Goal: Information Seeking & Learning: Learn about a topic

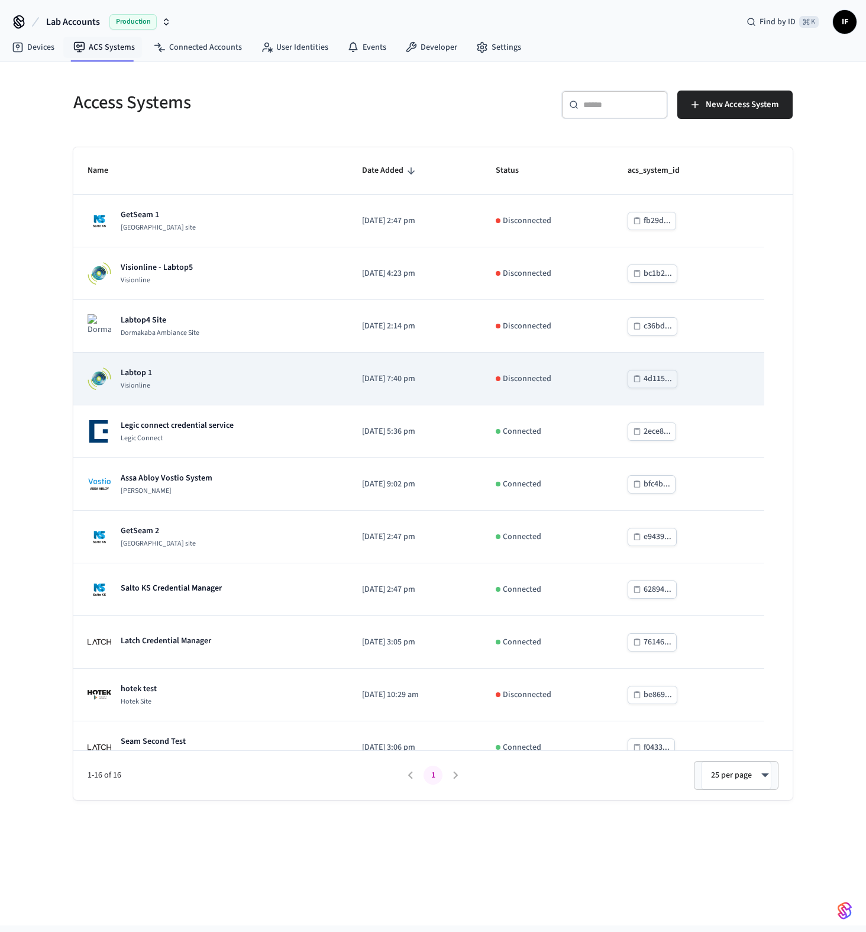
click at [211, 384] on div "Labtop 1 Visionline" at bounding box center [211, 379] width 246 height 24
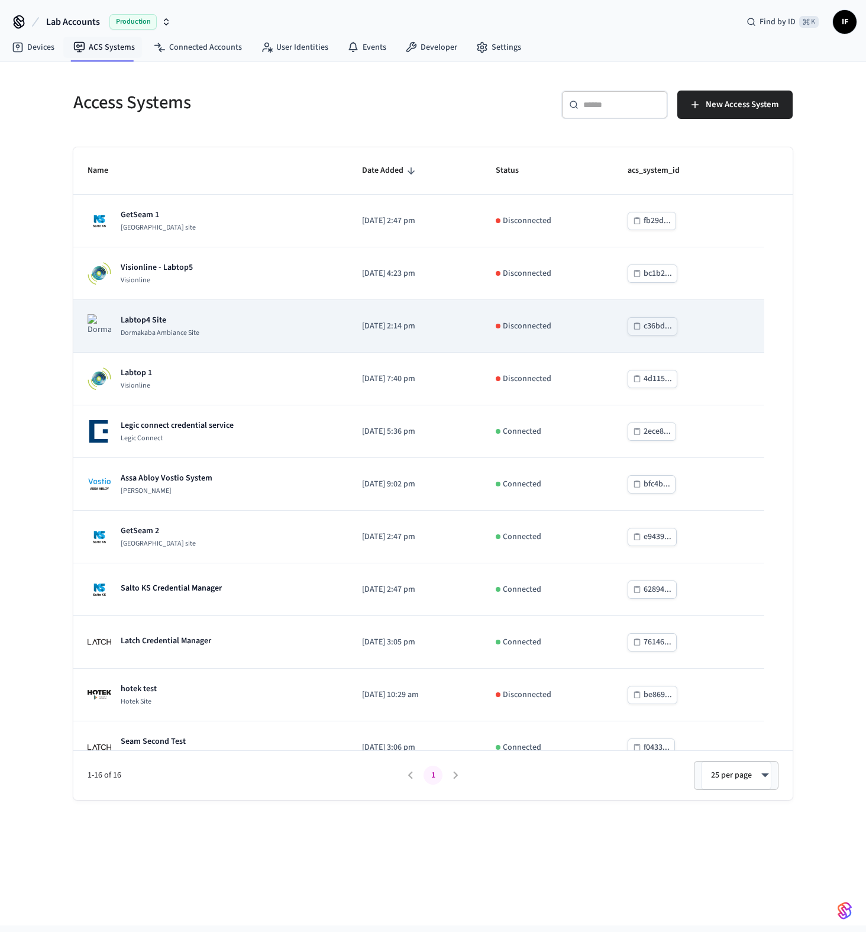
click at [230, 329] on div "Labtop4 Site [GEOGRAPHIC_DATA]" at bounding box center [211, 326] width 246 height 24
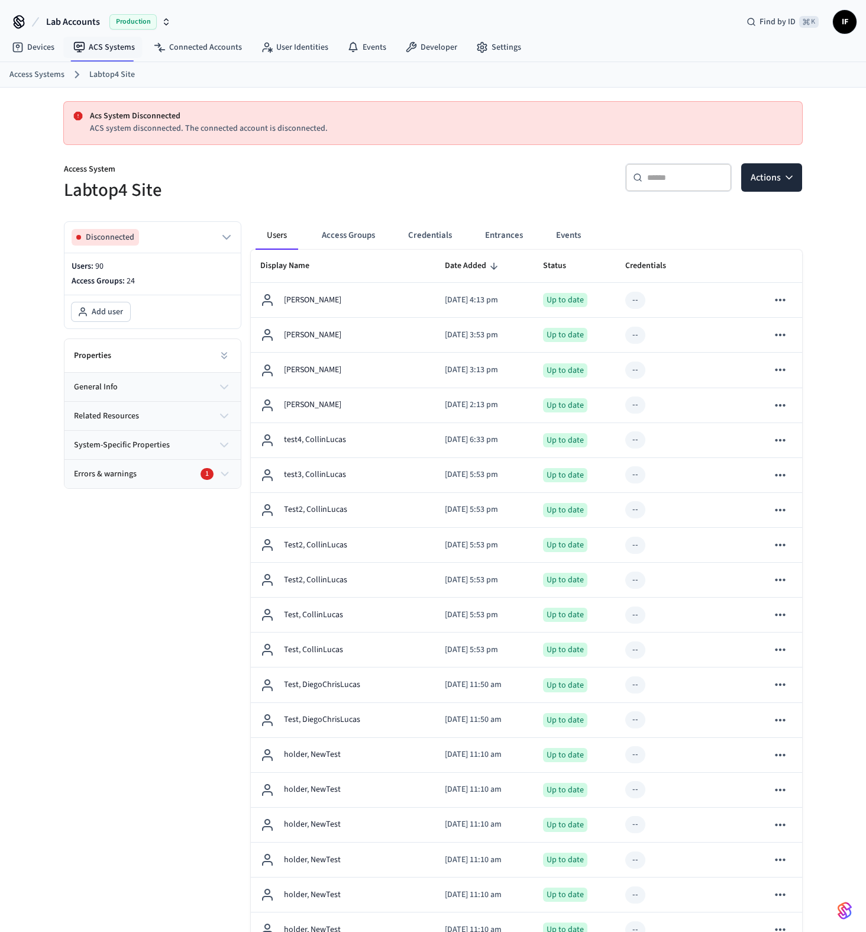
click at [218, 470] on icon "button" at bounding box center [224, 474] width 13 height 14
click at [210, 468] on div "Errors & warnings 1" at bounding box center [146, 474] width 144 height 12
click at [216, 471] on div "Errors & warnings 1" at bounding box center [146, 474] width 144 height 12
click at [222, 475] on icon "button" at bounding box center [224, 474] width 13 height 14
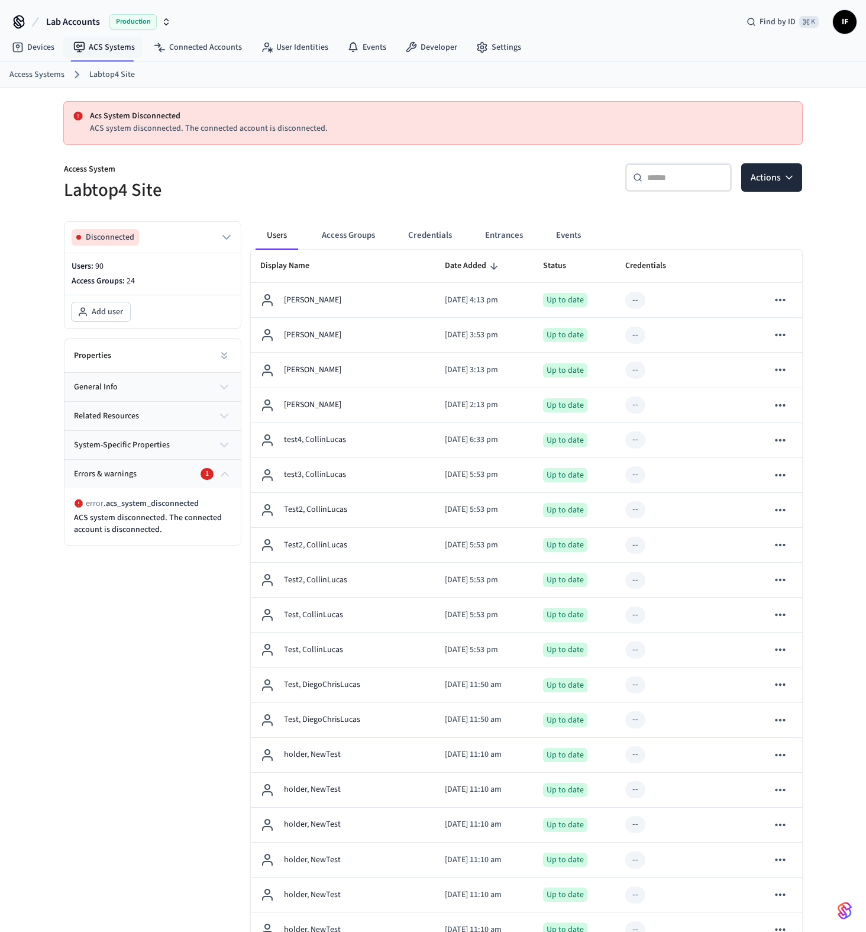
click at [172, 541] on div "error . acs_system_disconnected ACS system disconnected. The connected account …" at bounding box center [152, 516] width 176 height 57
click at [225, 471] on icon "button" at bounding box center [224, 474] width 13 height 14
click at [130, 505] on span ". acs_system_disconnected" at bounding box center [151, 503] width 95 height 12
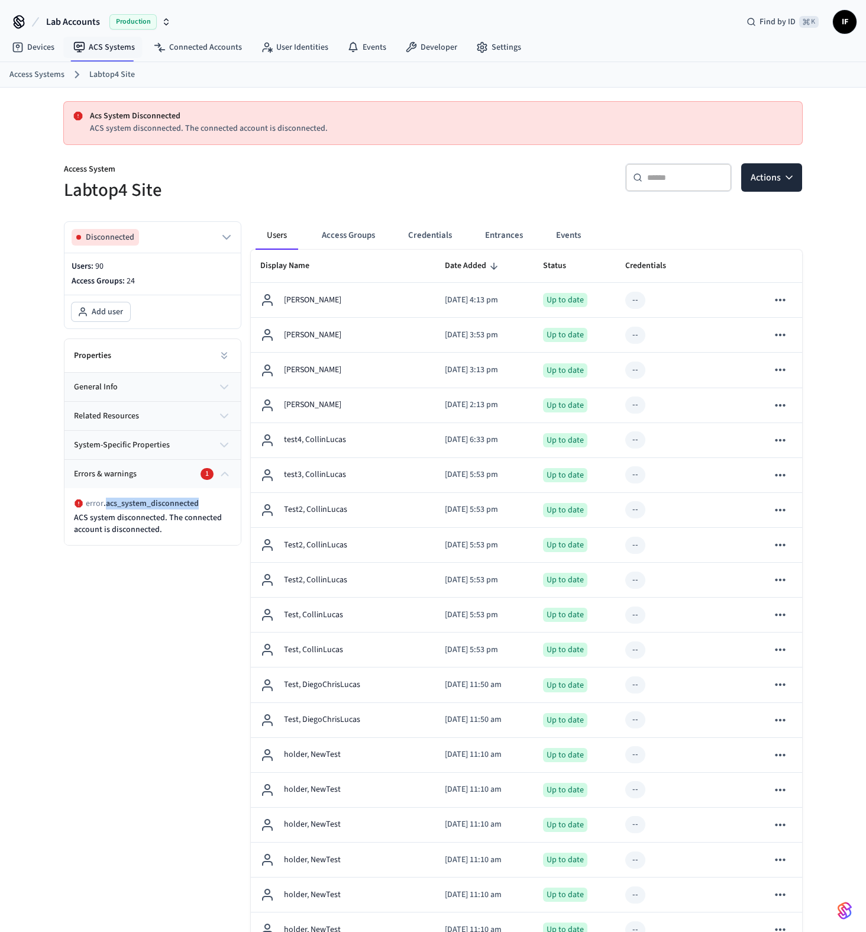
click at [130, 505] on span ". acs_system_disconnected" at bounding box center [151, 503] width 95 height 12
click at [142, 543] on div "error . acs_system_disconnected ACS system disconnected. The connected account …" at bounding box center [152, 516] width 176 height 57
click at [164, 508] on span ". acs_system_disconnected" at bounding box center [151, 503] width 95 height 12
click at [154, 503] on span ". acs_system_disconnected" at bounding box center [151, 503] width 95 height 12
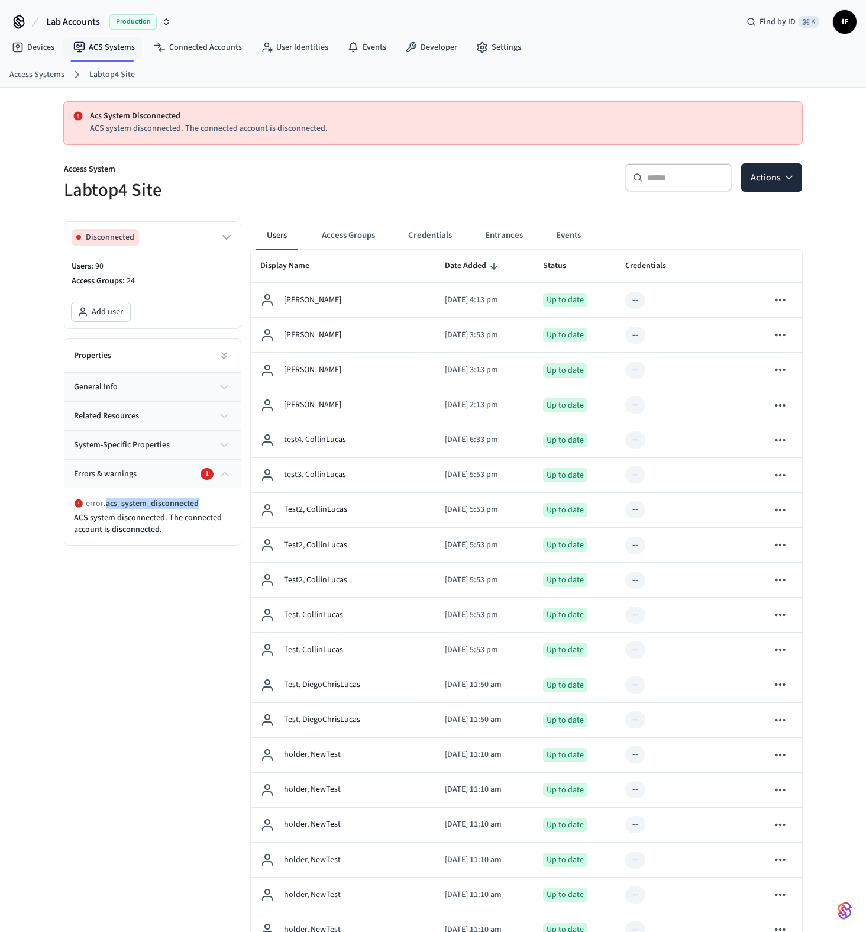
click at [152, 506] on span ". acs_system_disconnected" at bounding box center [151, 503] width 95 height 12
click at [119, 48] on link "ACS Systems" at bounding box center [104, 47] width 80 height 21
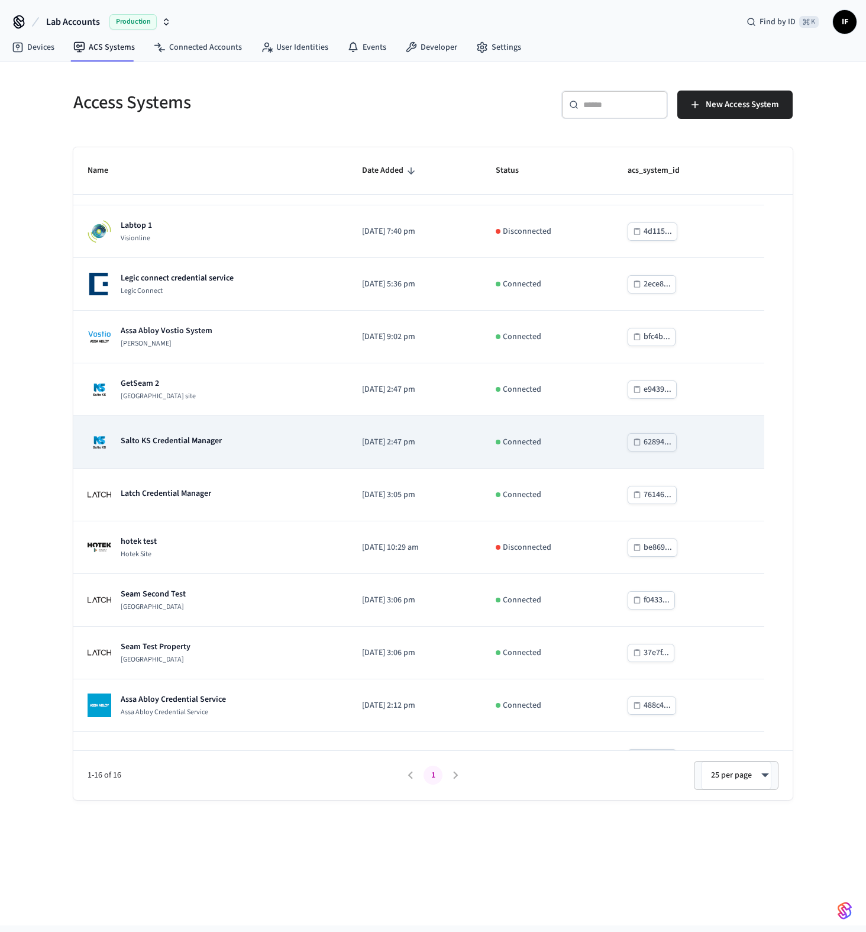
scroll to position [287, 0]
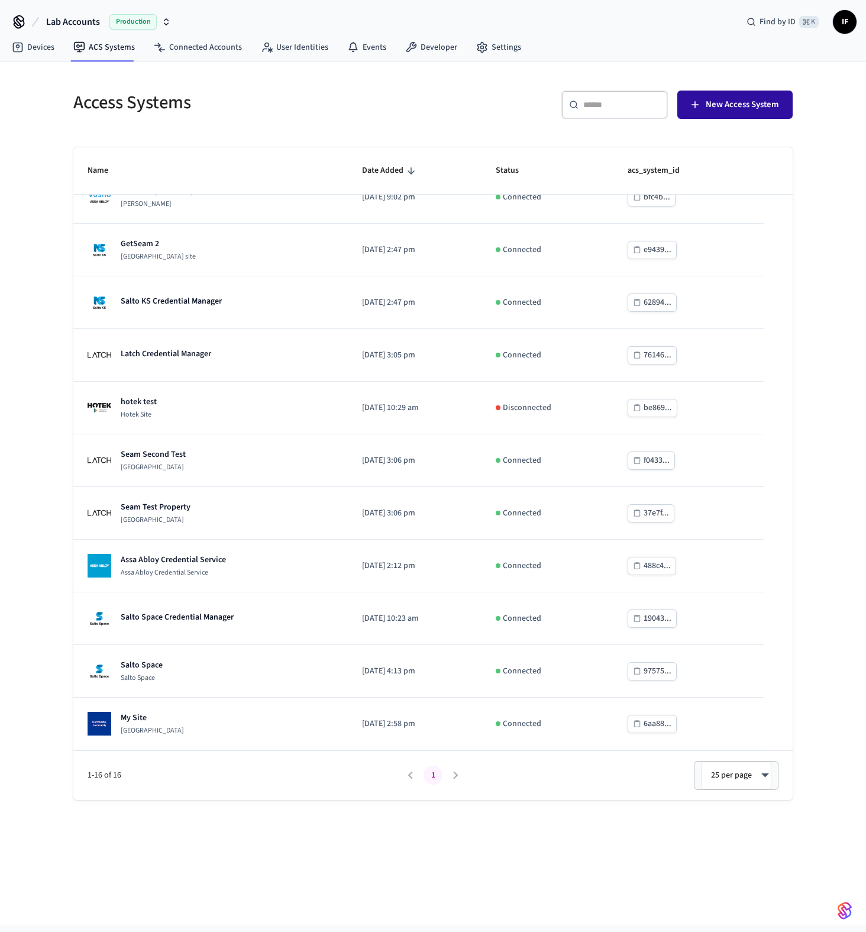
click at [706, 114] on button "New Access System" at bounding box center [734, 104] width 115 height 28
click at [293, 819] on div "Access Systems ​ ​ New Access System Name Date Added Status acs_system_id GetSe…" at bounding box center [433, 493] width 866 height 863
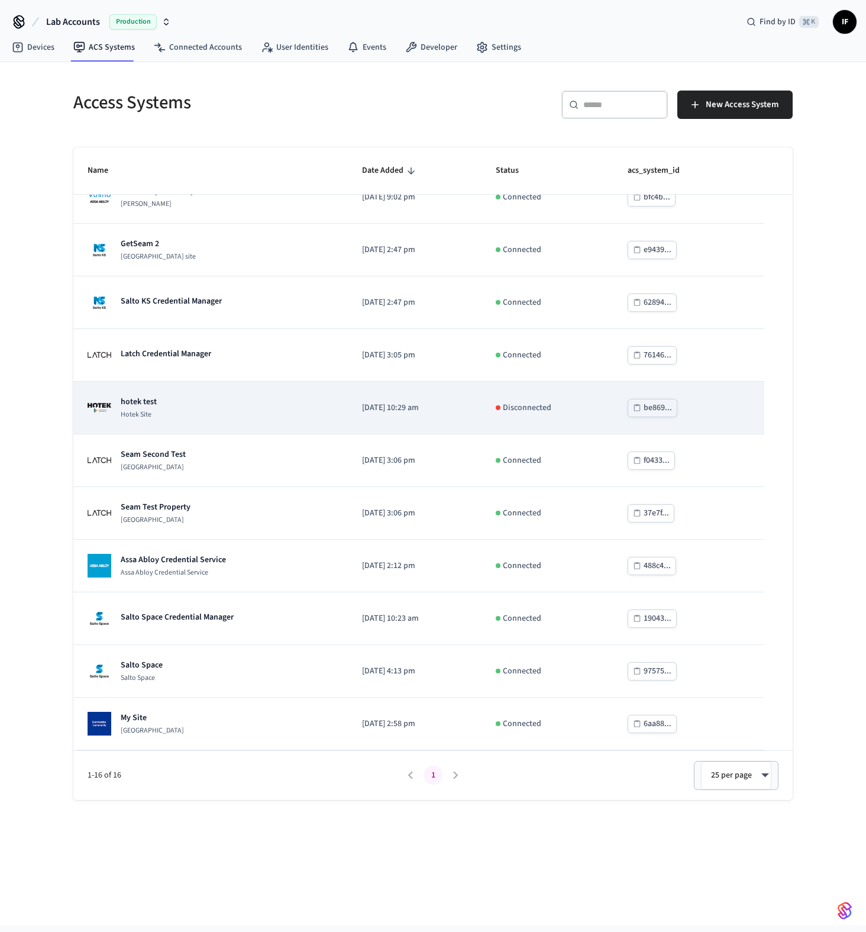
click at [279, 399] on div "hotek test Hotek Site" at bounding box center [211, 408] width 246 height 24
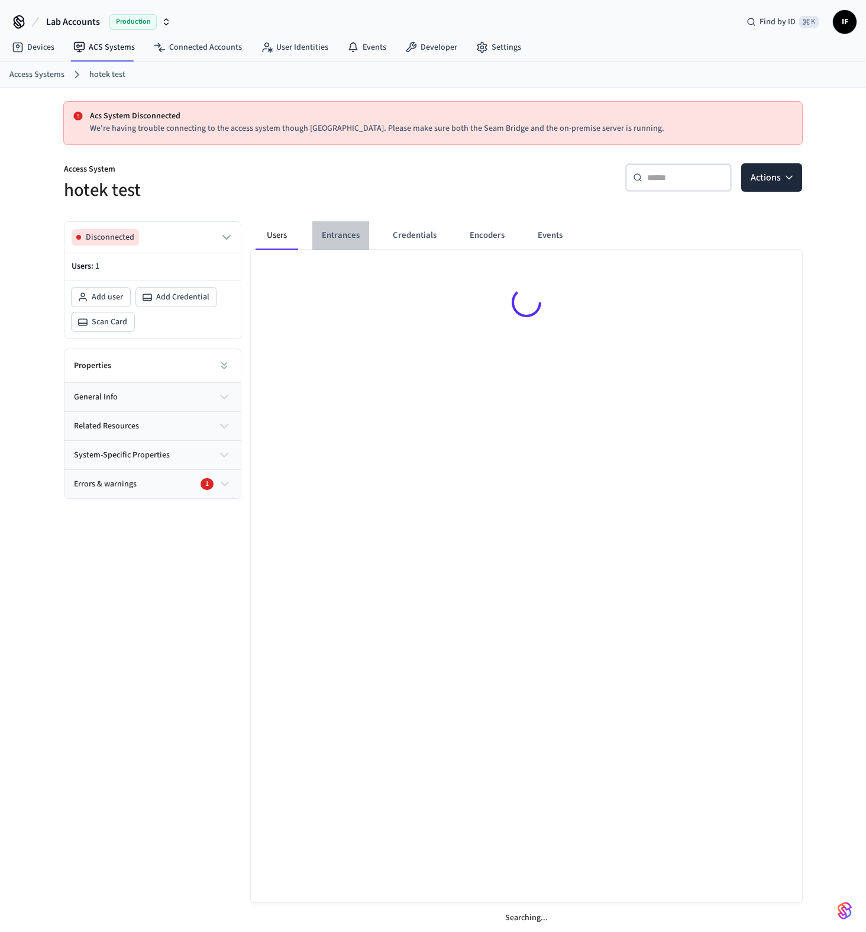
click at [356, 234] on button "Entrances" at bounding box center [340, 235] width 57 height 28
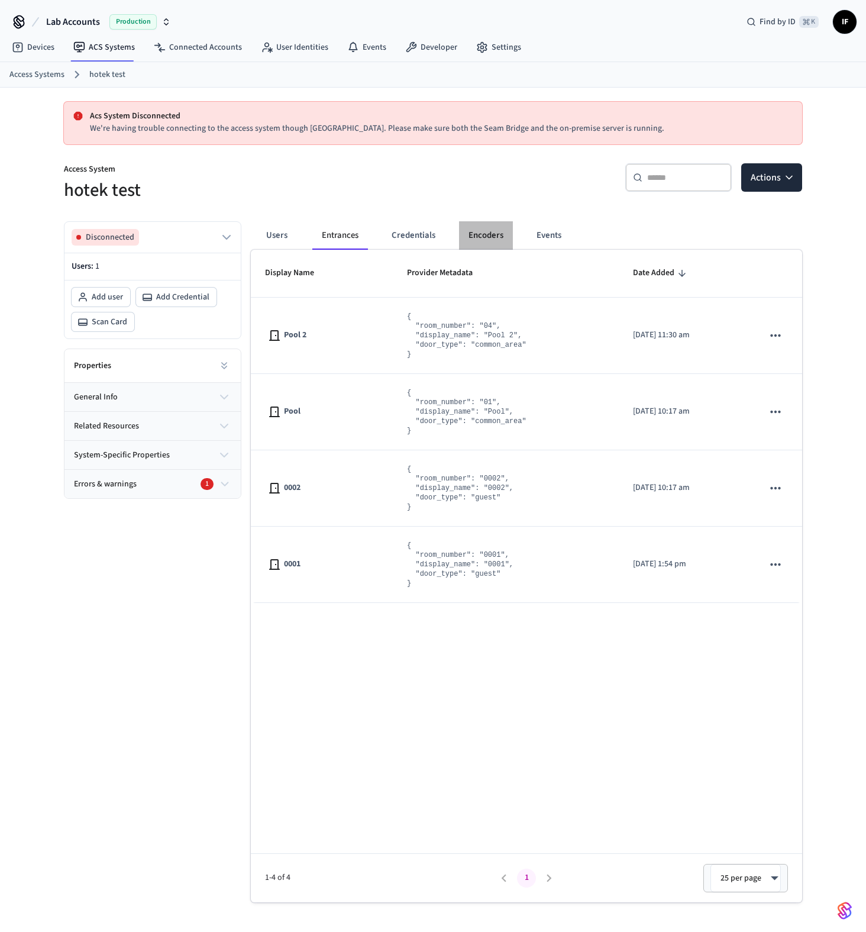
click at [476, 235] on button "Encoders" at bounding box center [486, 235] width 54 height 28
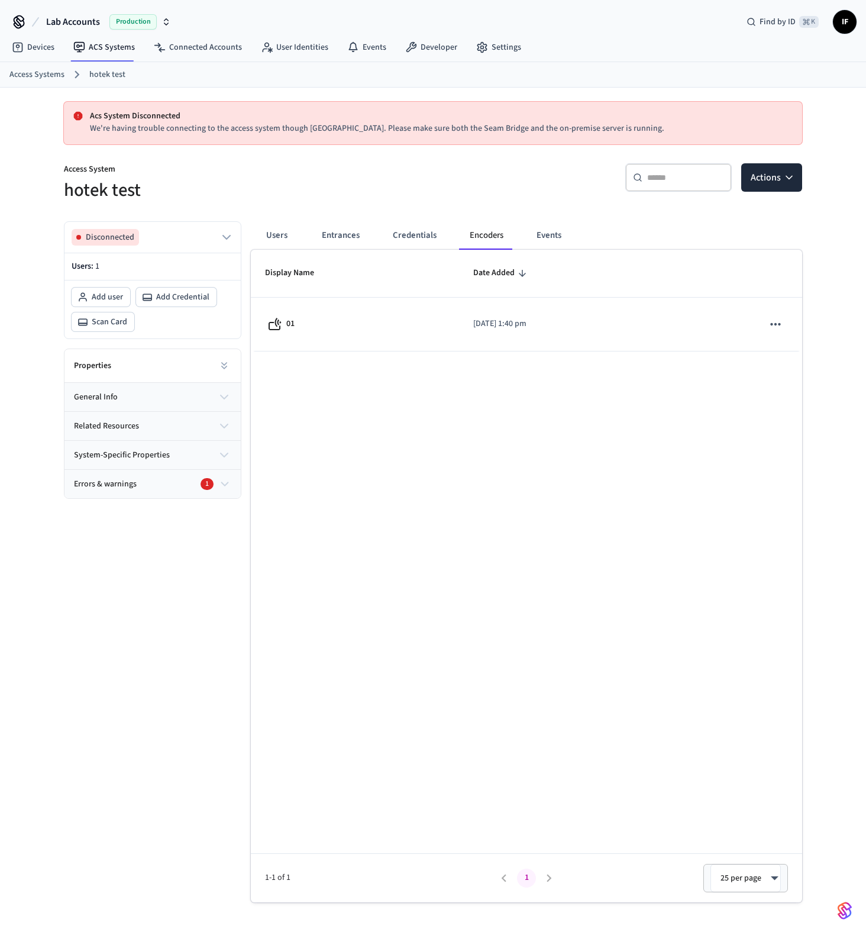
click at [196, 389] on button "general info" at bounding box center [152, 397] width 176 height 28
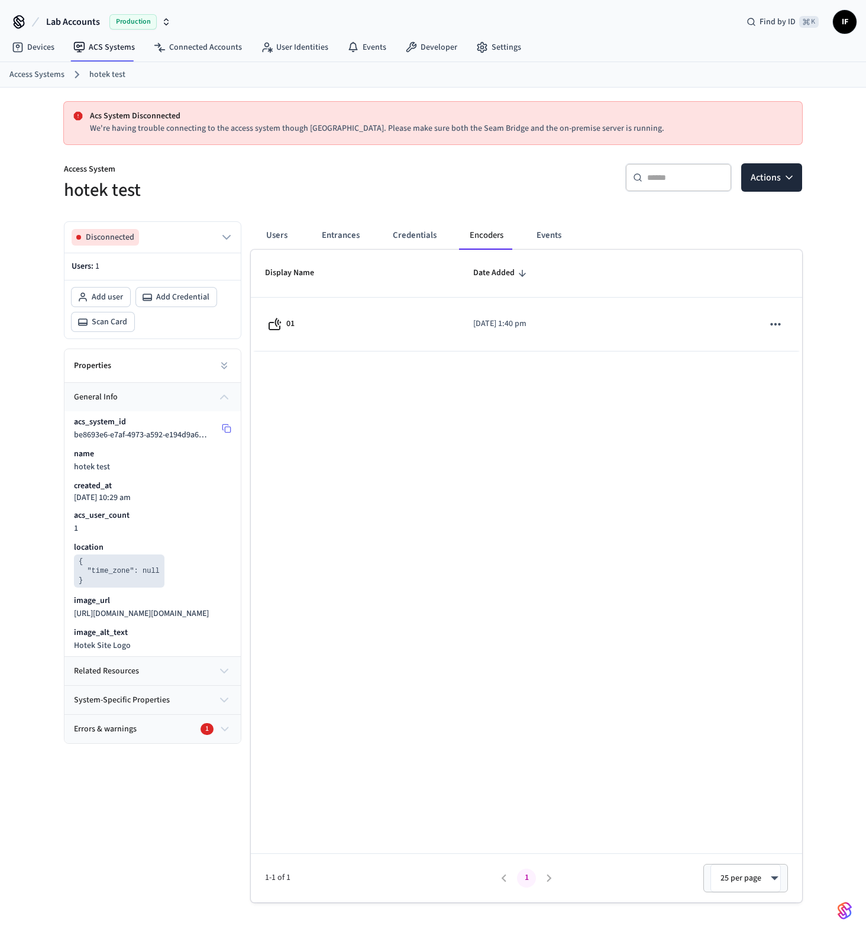
click at [189, 439] on span "be8693e6-e7af-4973-a592-e194d9a626ee" at bounding box center [144, 435] width 141 height 12
copy div "be8693e6-e7af-4973-a592-e194d9a626ee"
click at [284, 236] on button "Users" at bounding box center [277, 235] width 43 height 28
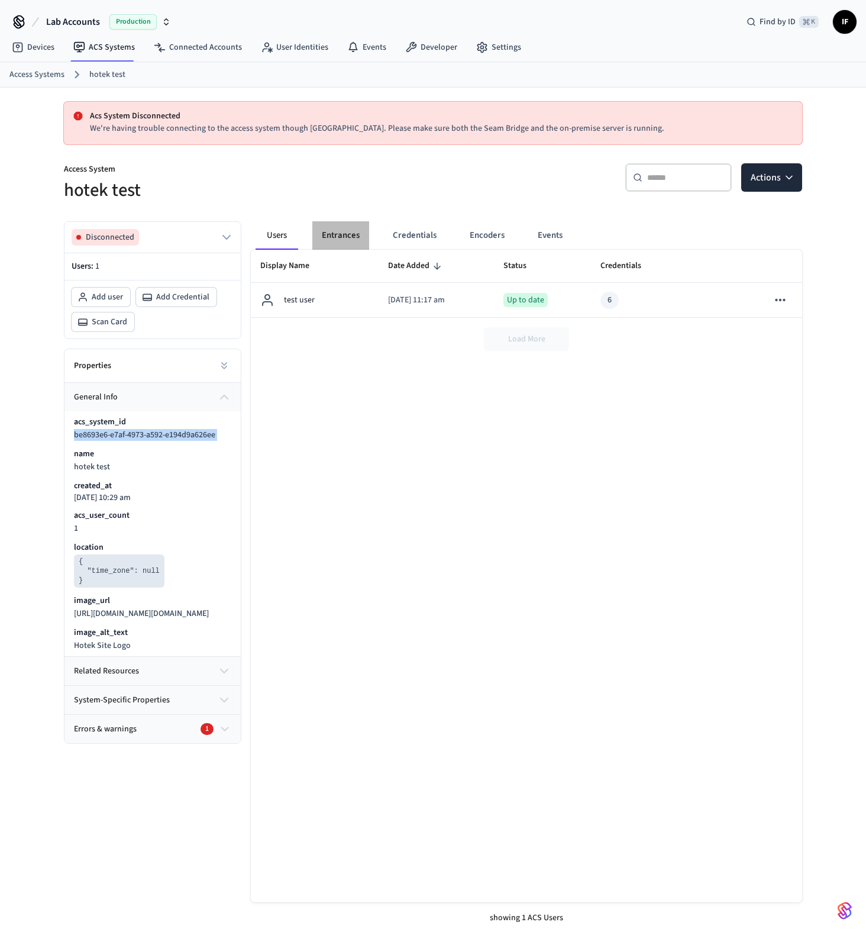
click at [367, 235] on button "Entrances" at bounding box center [340, 235] width 57 height 28
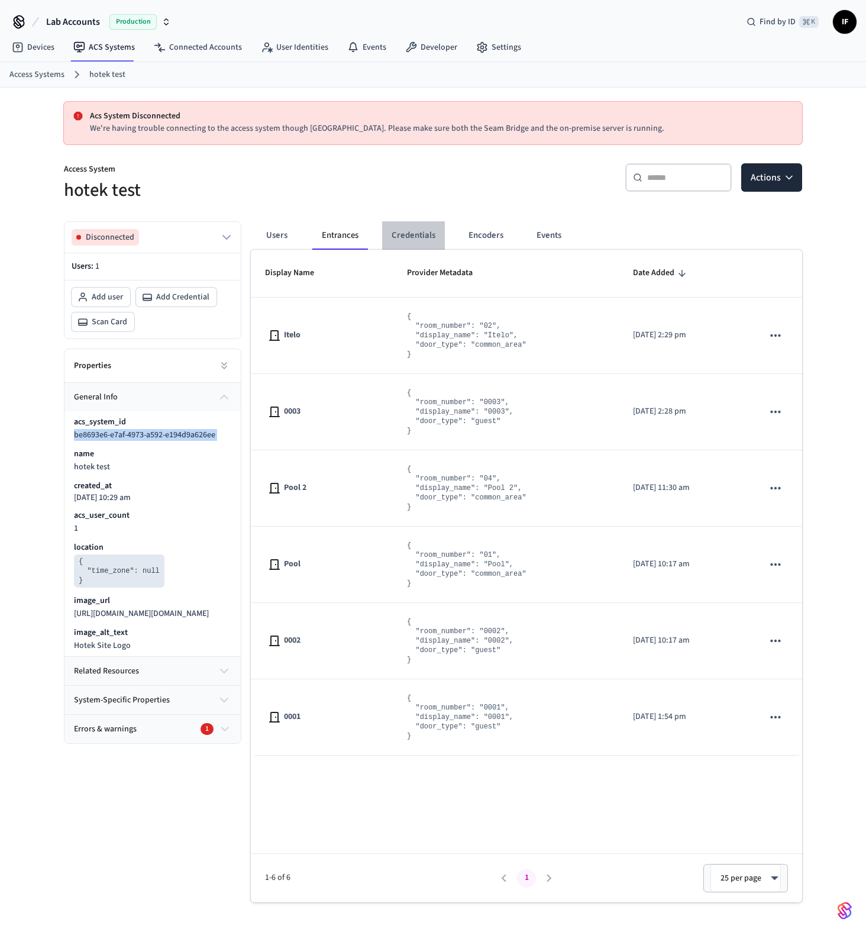
click at [416, 227] on button "Credentials" at bounding box center [413, 235] width 63 height 28
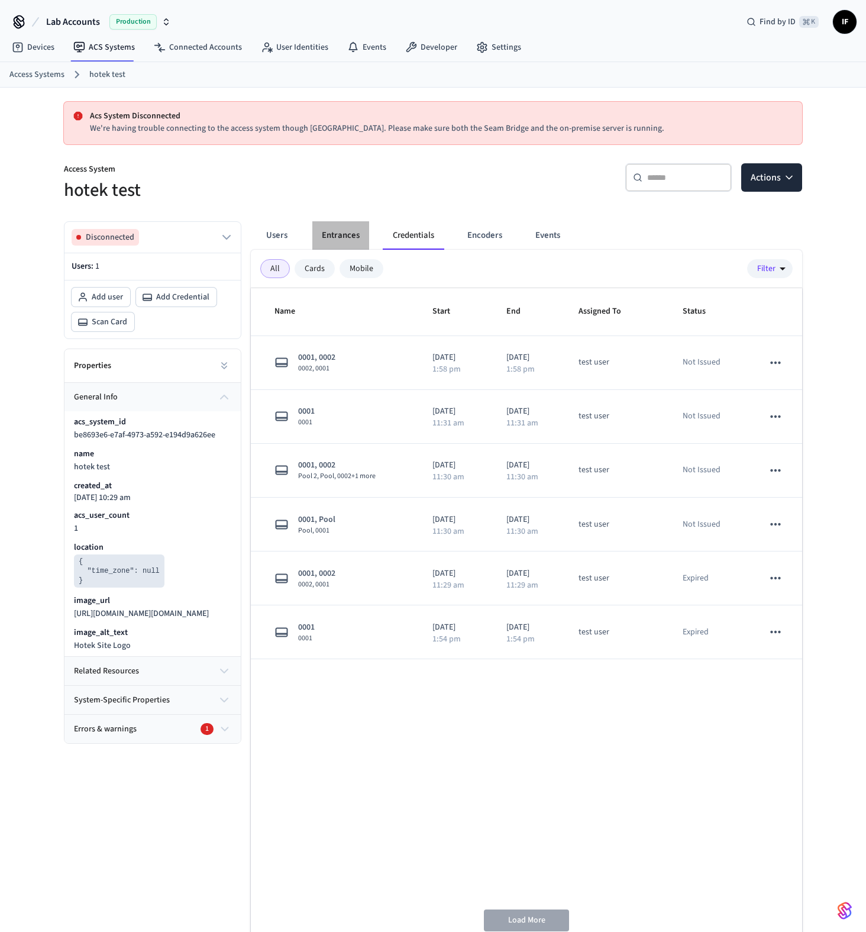
click at [361, 237] on button "Entrances" at bounding box center [340, 235] width 57 height 28
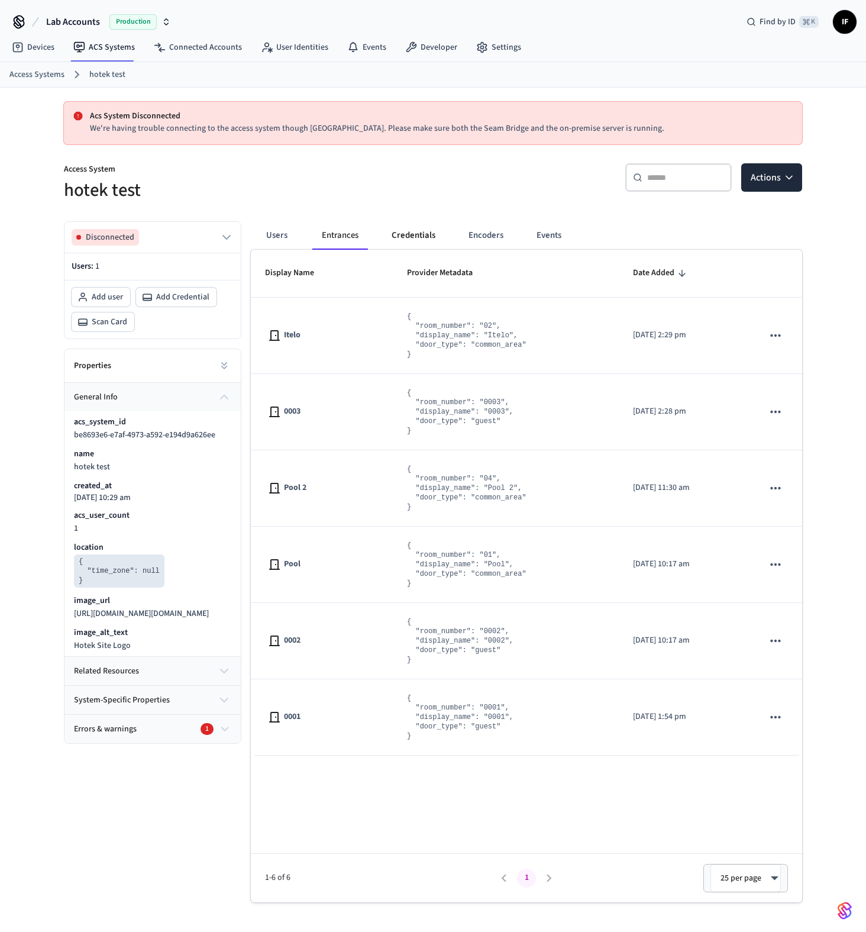
click at [408, 241] on button "Credentials" at bounding box center [413, 235] width 63 height 28
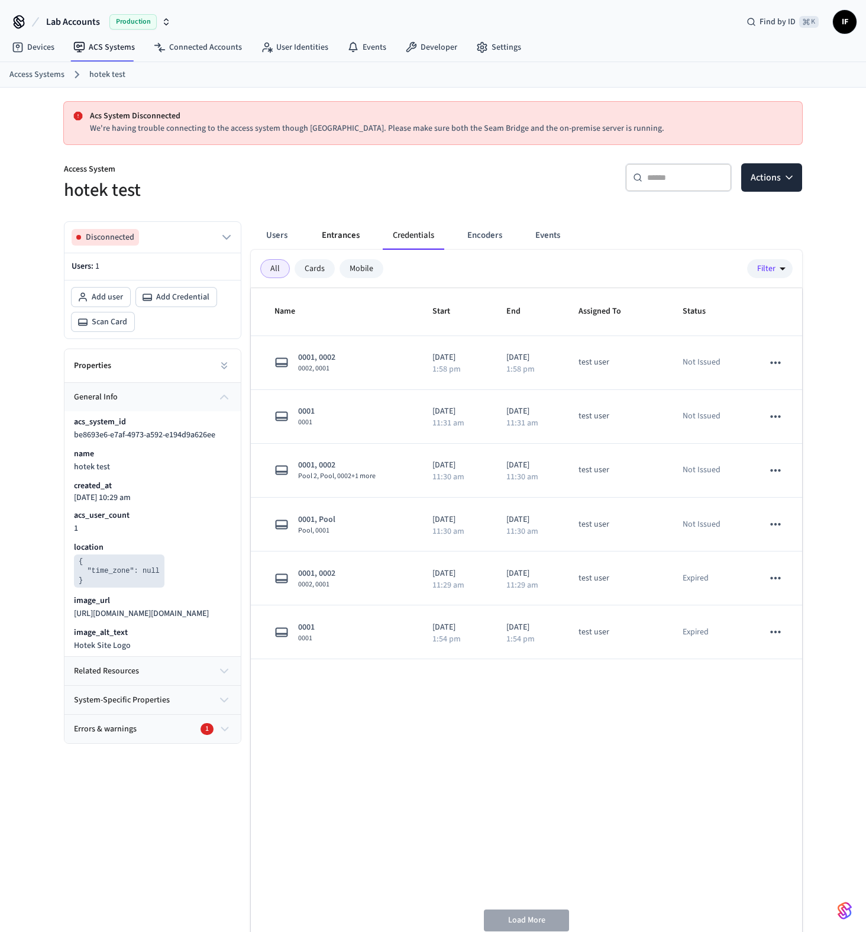
click at [341, 235] on button "Entrances" at bounding box center [340, 235] width 57 height 28
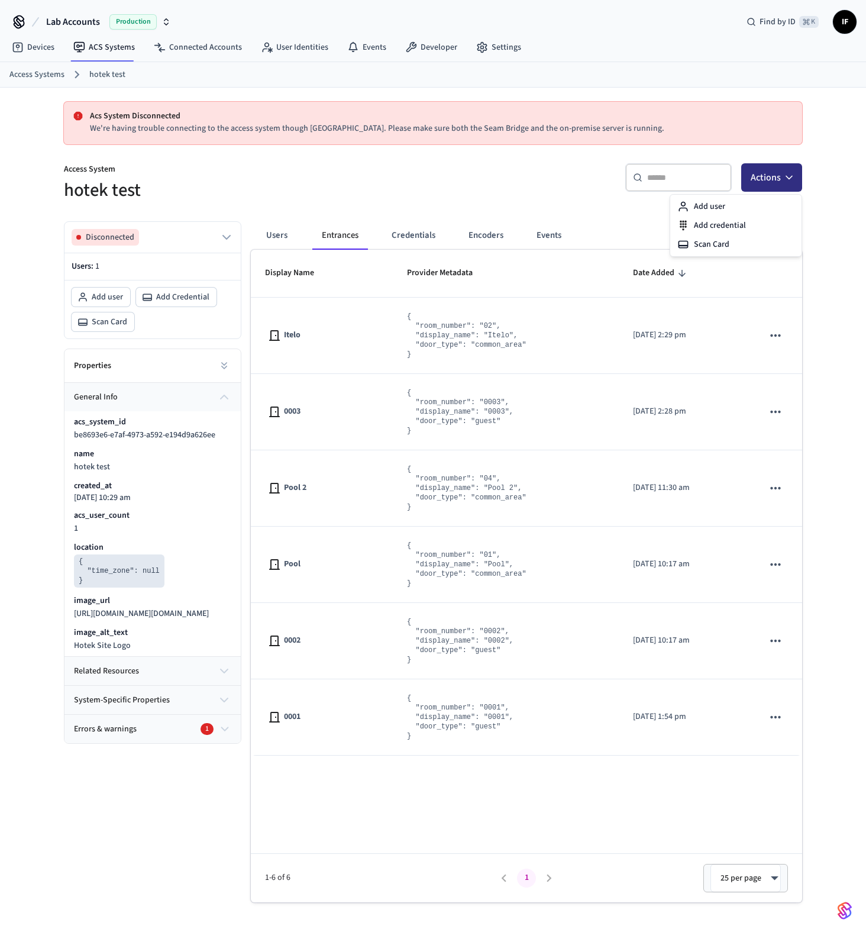
click at [793, 180] on icon "button" at bounding box center [789, 178] width 12 height 12
click at [716, 232] on div "Add credential" at bounding box center [735, 225] width 127 height 19
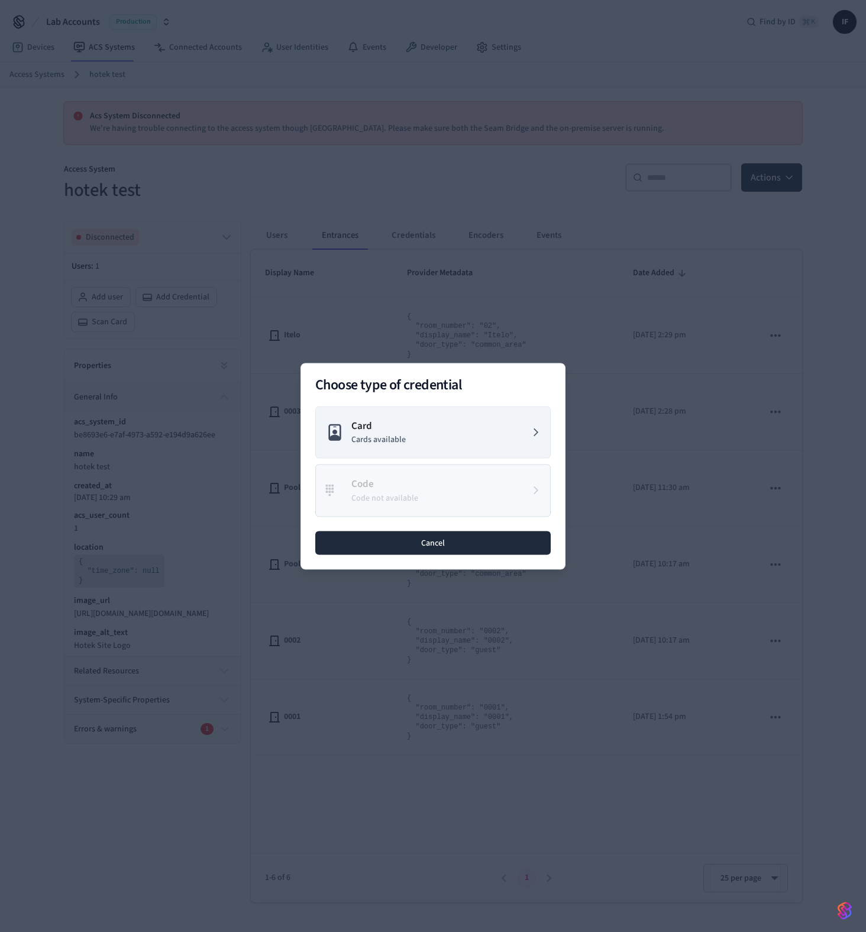
click at [408, 536] on button "Cancel" at bounding box center [432, 543] width 235 height 24
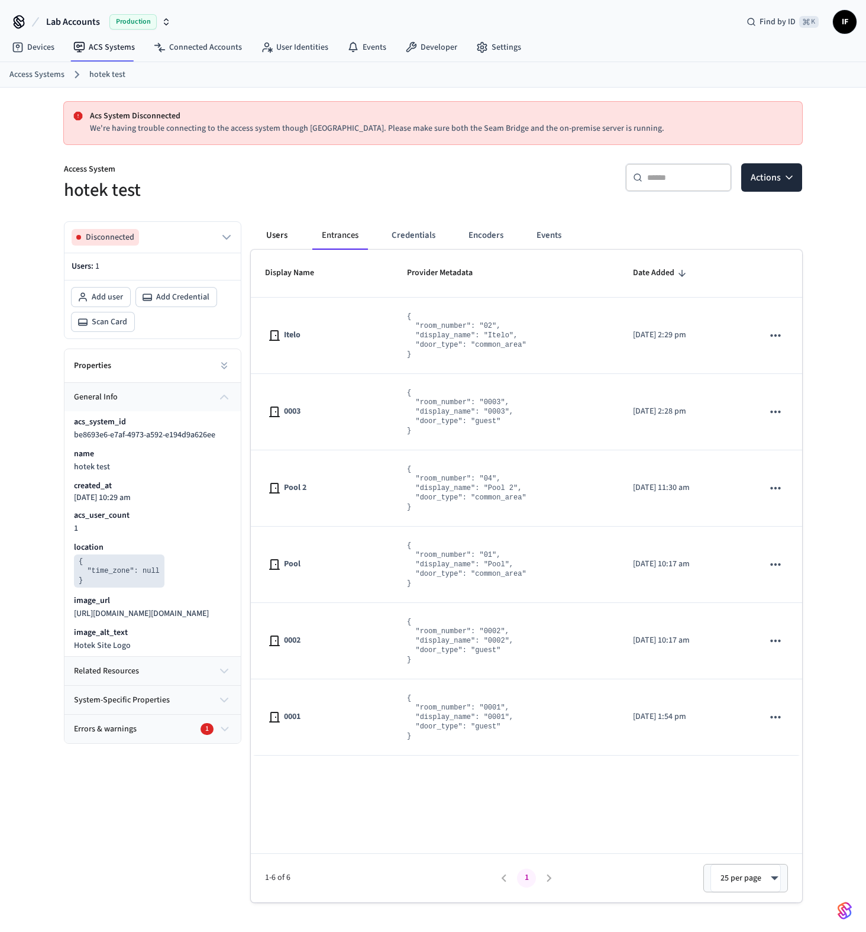
click at [293, 238] on button "Users" at bounding box center [277, 235] width 43 height 28
